Goal: Navigation & Orientation: Find specific page/section

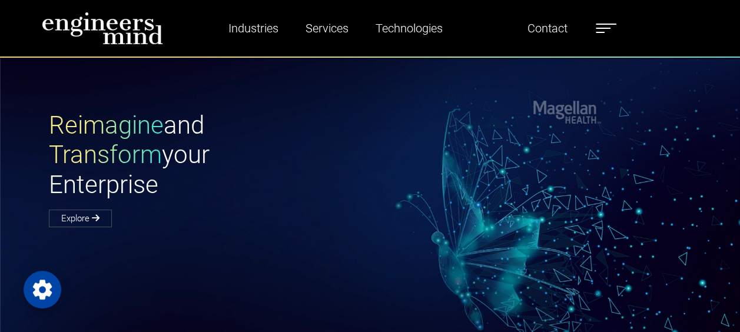
click at [604, 29] on label at bounding box center [606, 28] width 21 height 15
